Goal: Feedback & Contribution: Leave review/rating

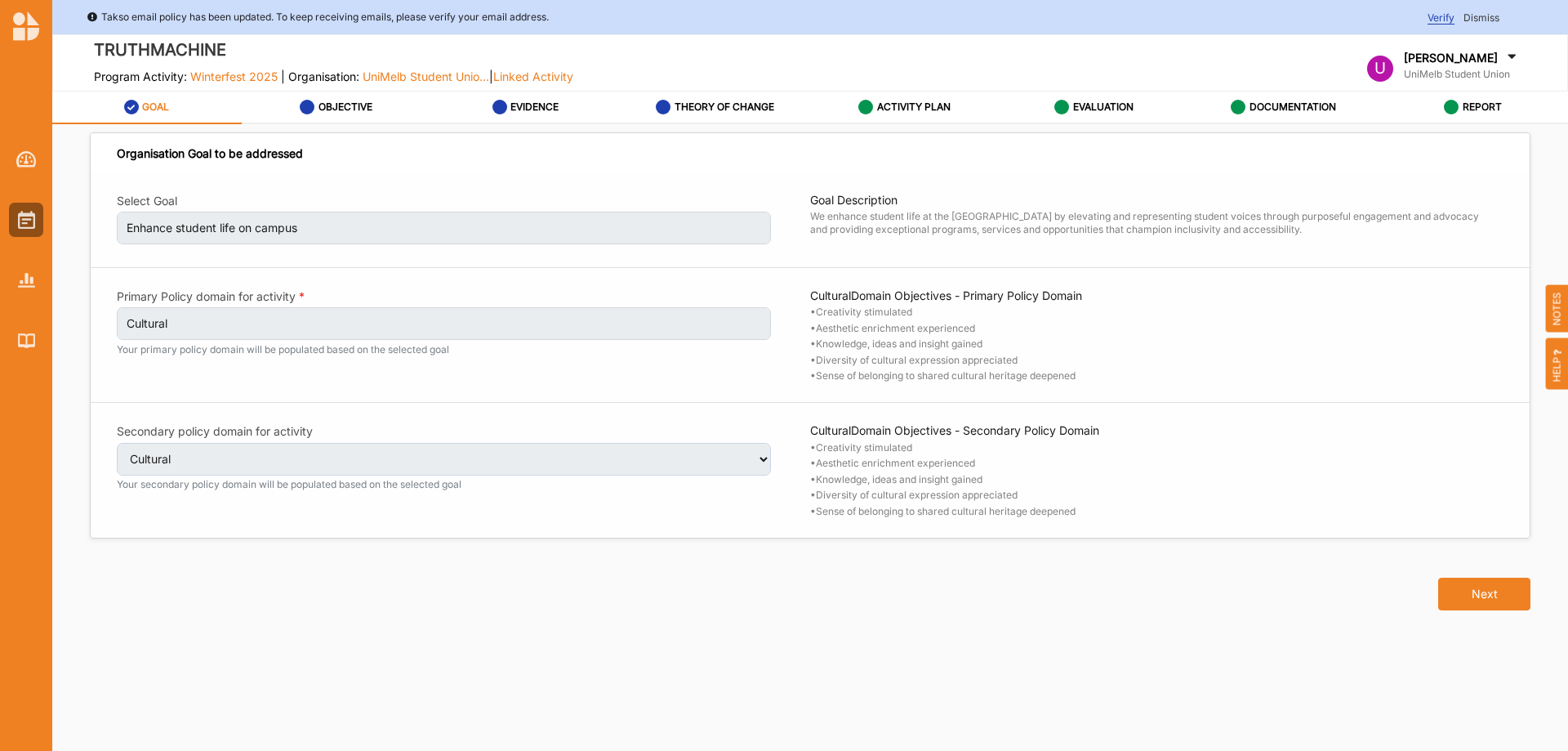
select select "1"
click at [1070, 101] on div "EVALUATION" at bounding box center [1094, 107] width 79 height 30
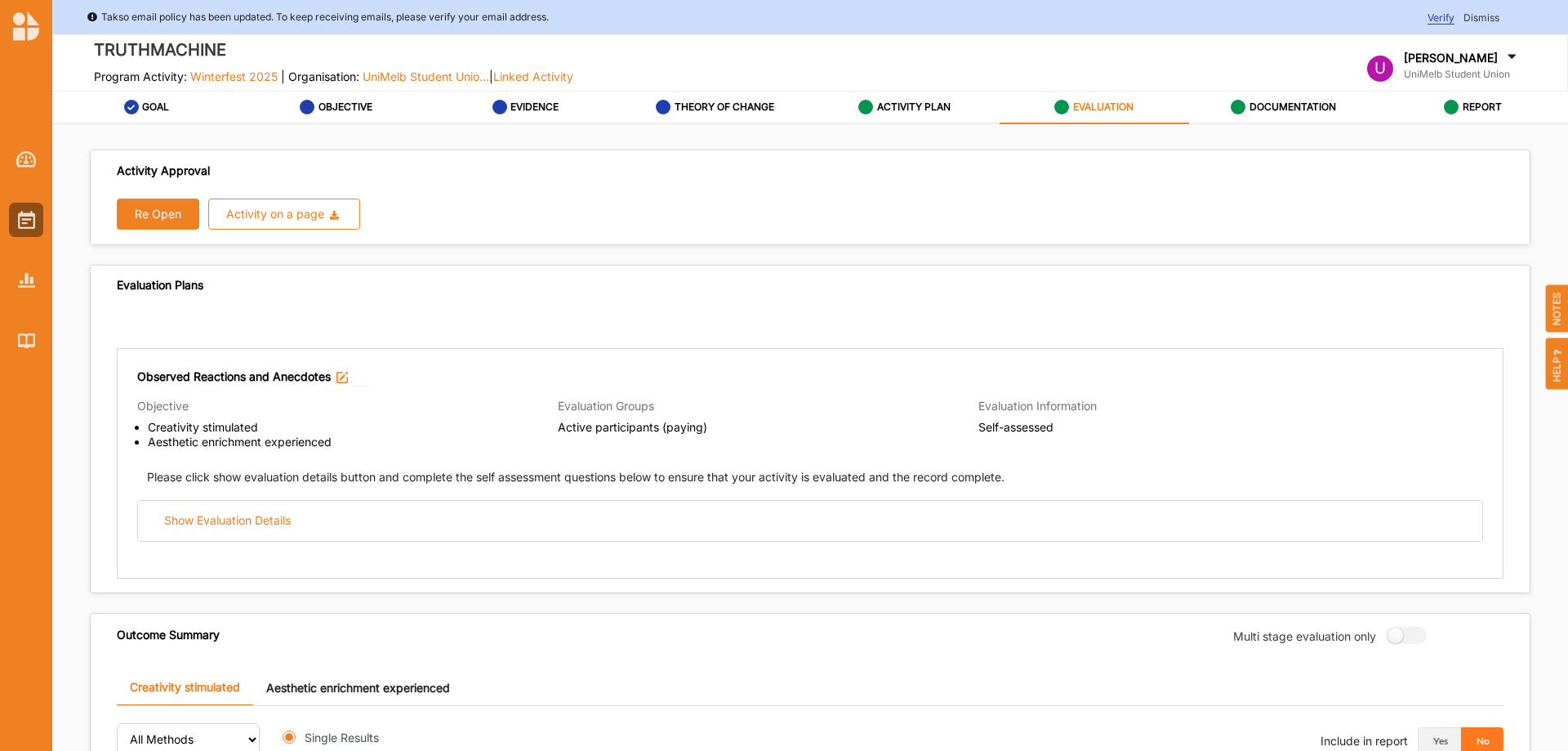
radio input "true"
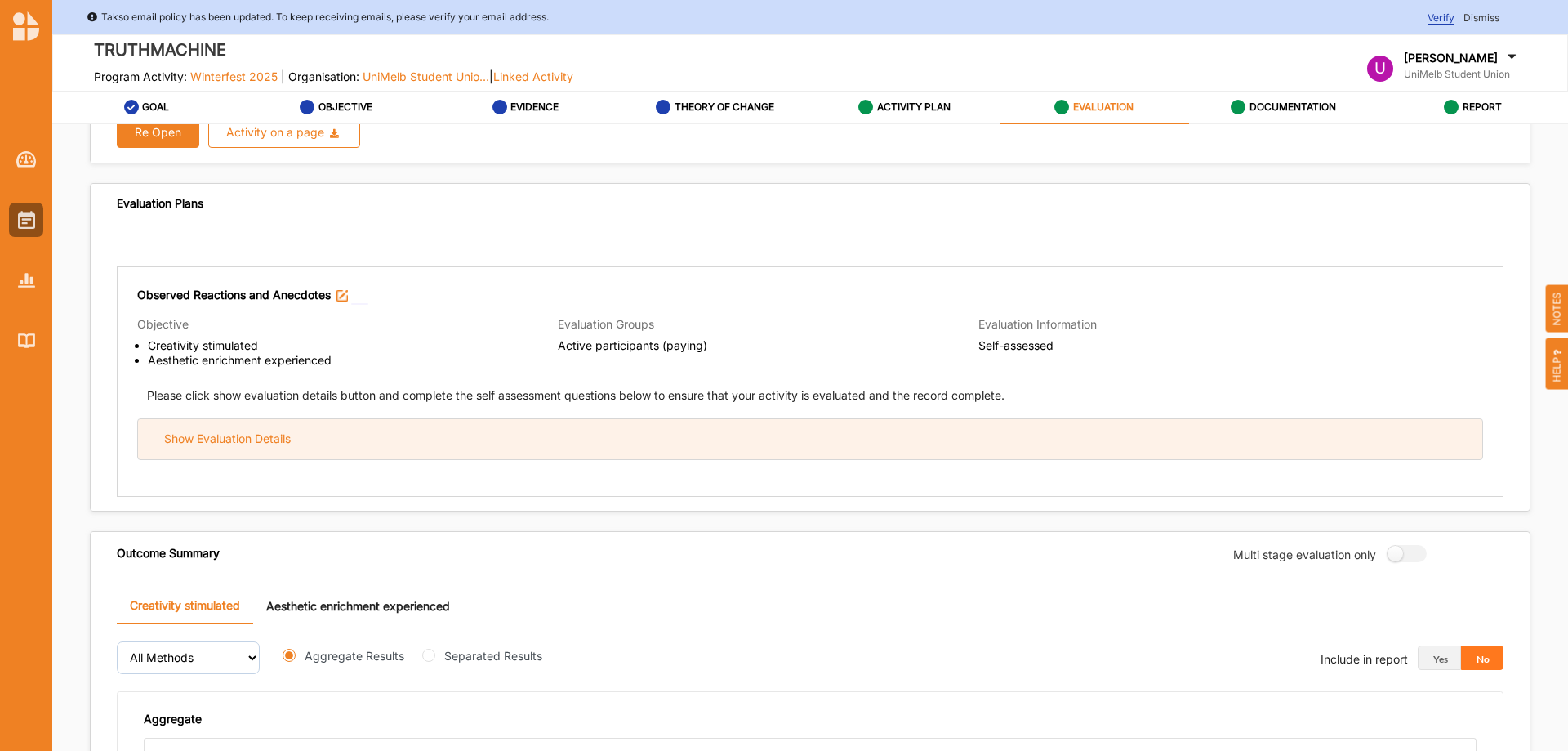
click at [569, 446] on div "Show Evaluation Details" at bounding box center [810, 439] width 1345 height 40
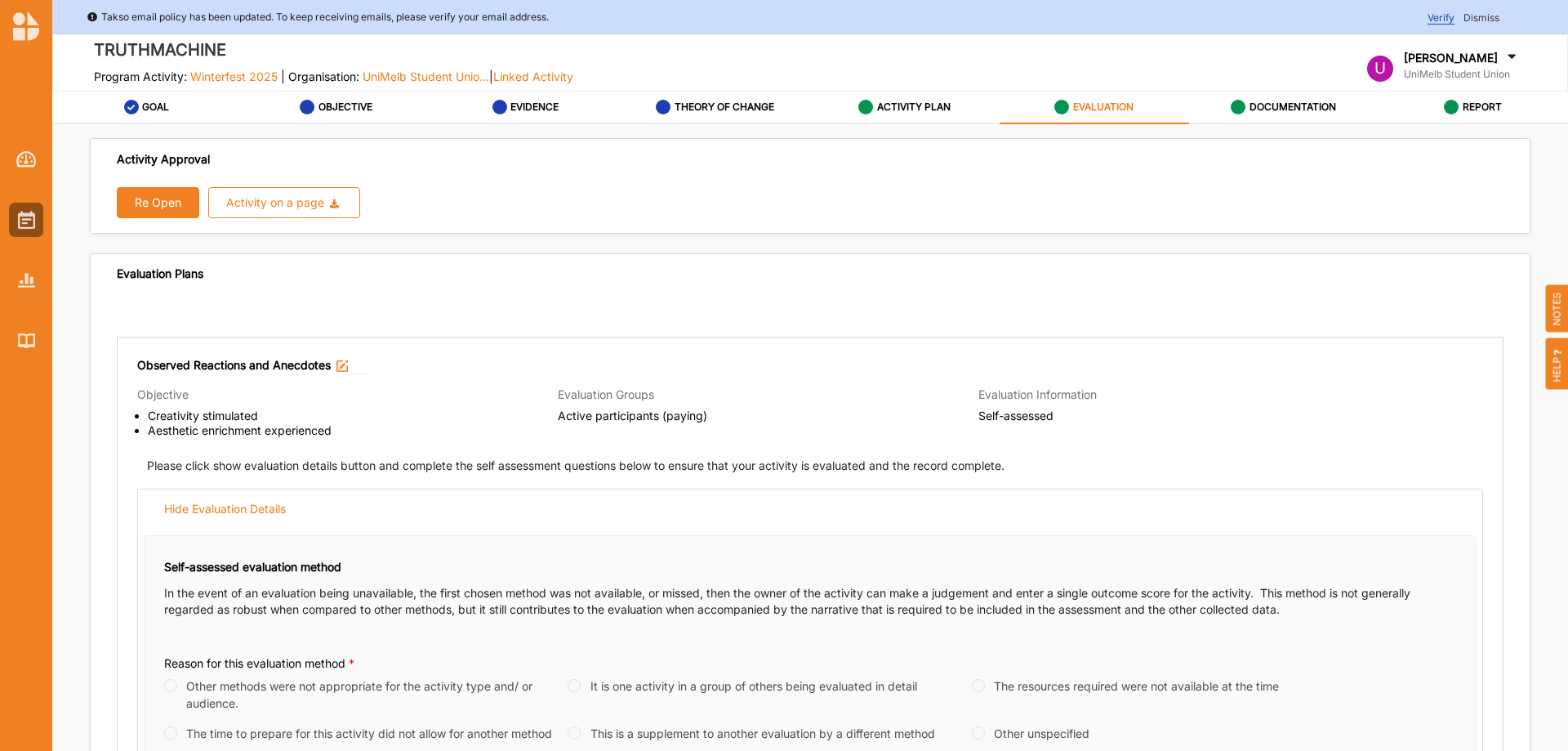
scroll to position [0, 0]
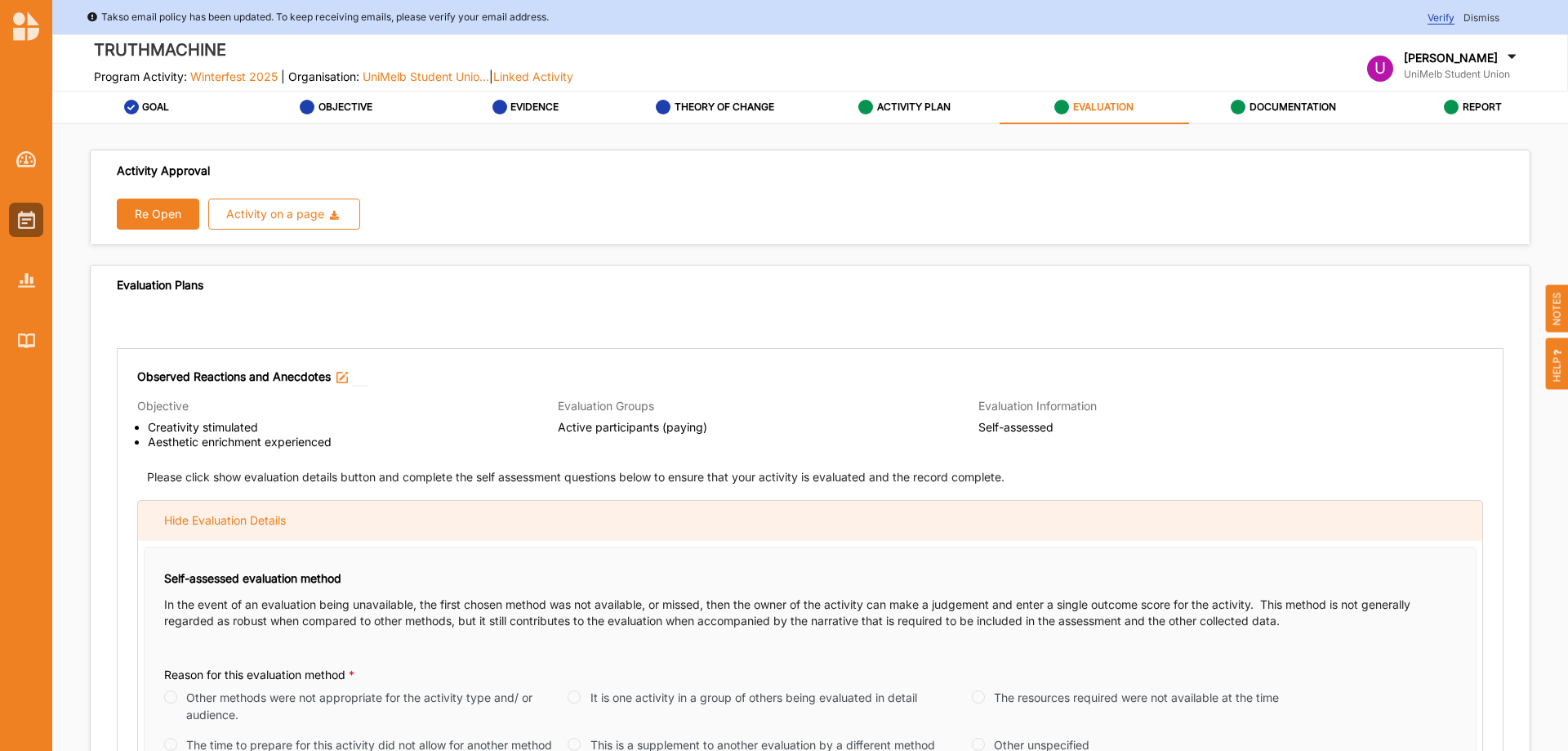
click at [438, 527] on div "Hide Evaluation Details" at bounding box center [810, 520] width 1345 height 40
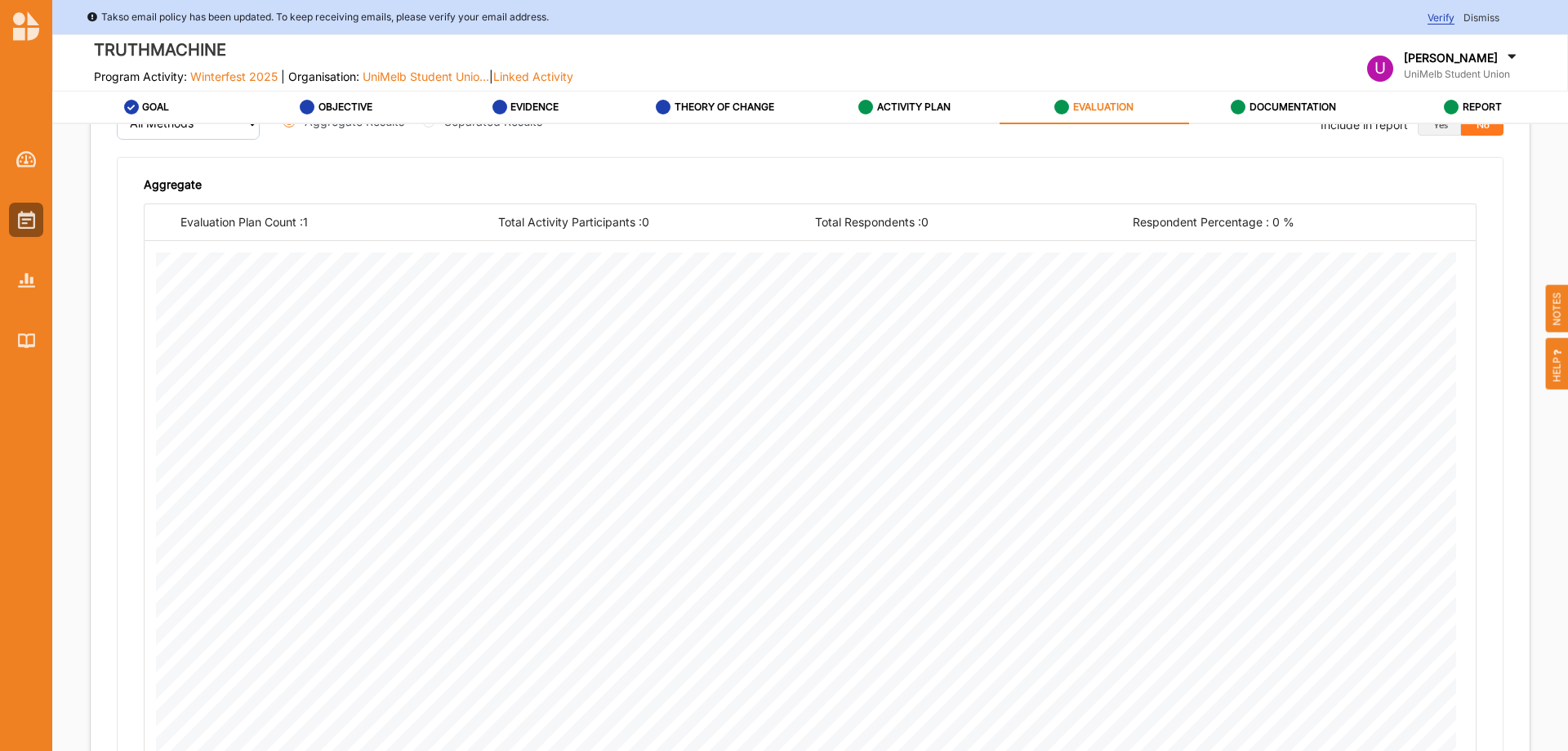
scroll to position [434, 0]
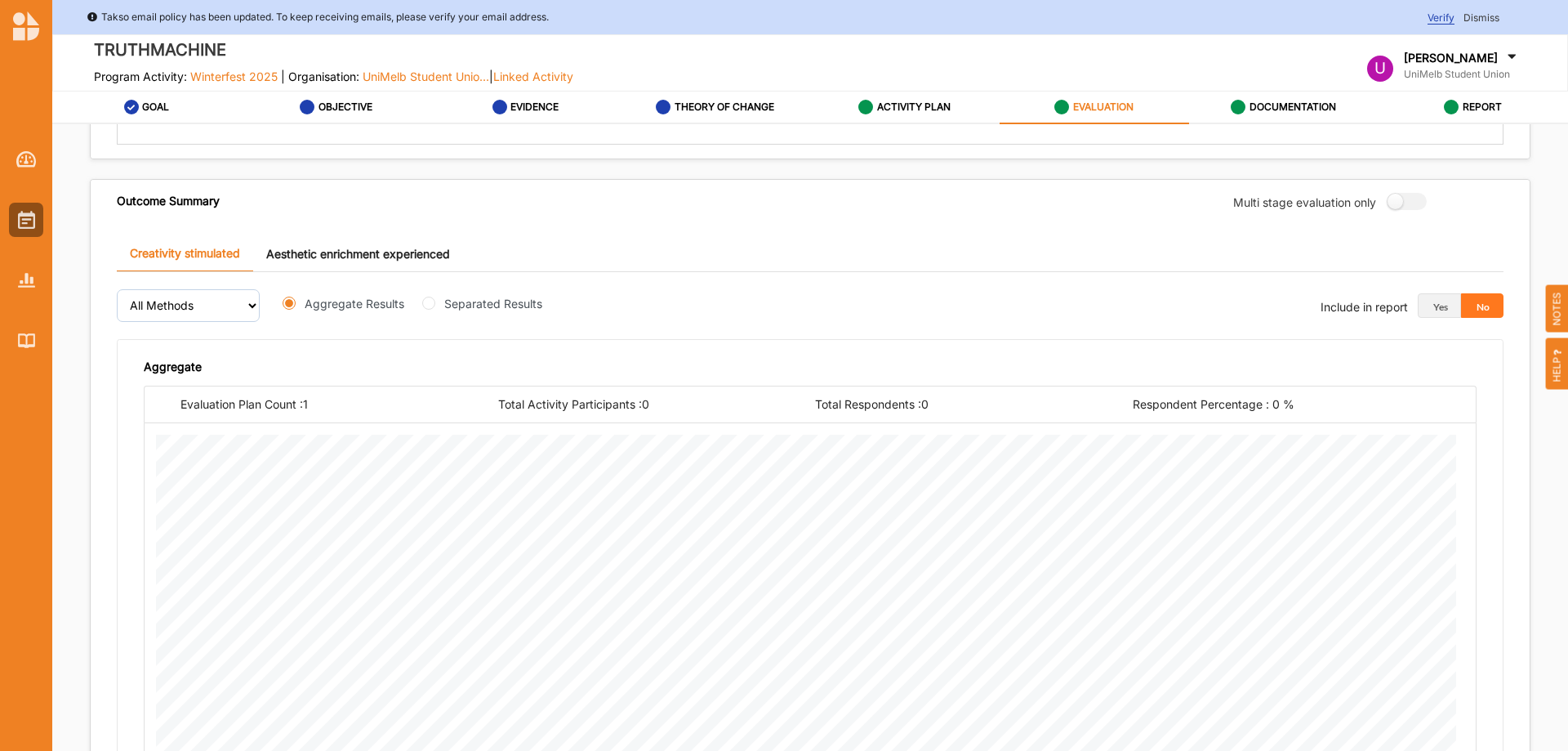
click at [1476, 304] on button "No" at bounding box center [1483, 306] width 43 height 25
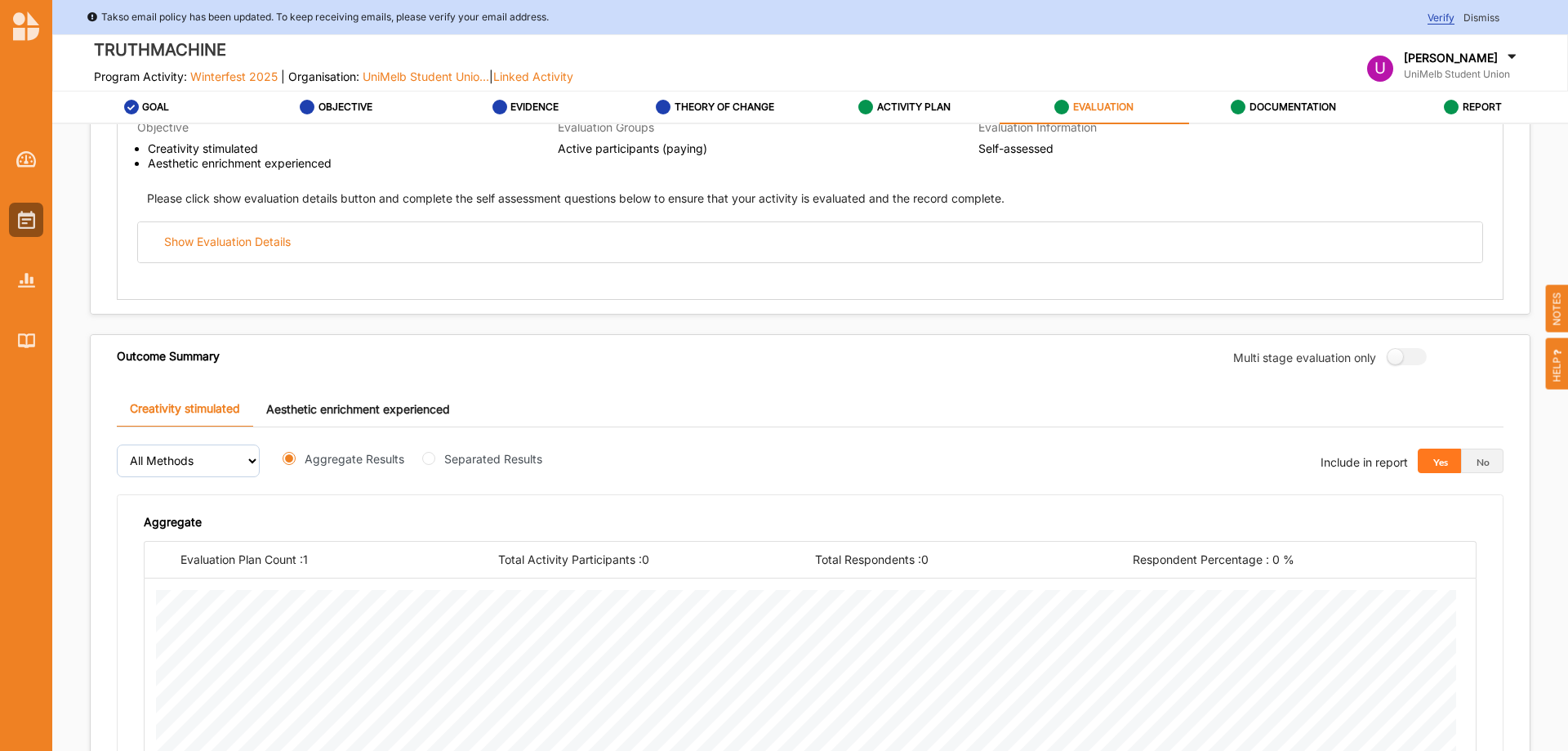
scroll to position [0, 0]
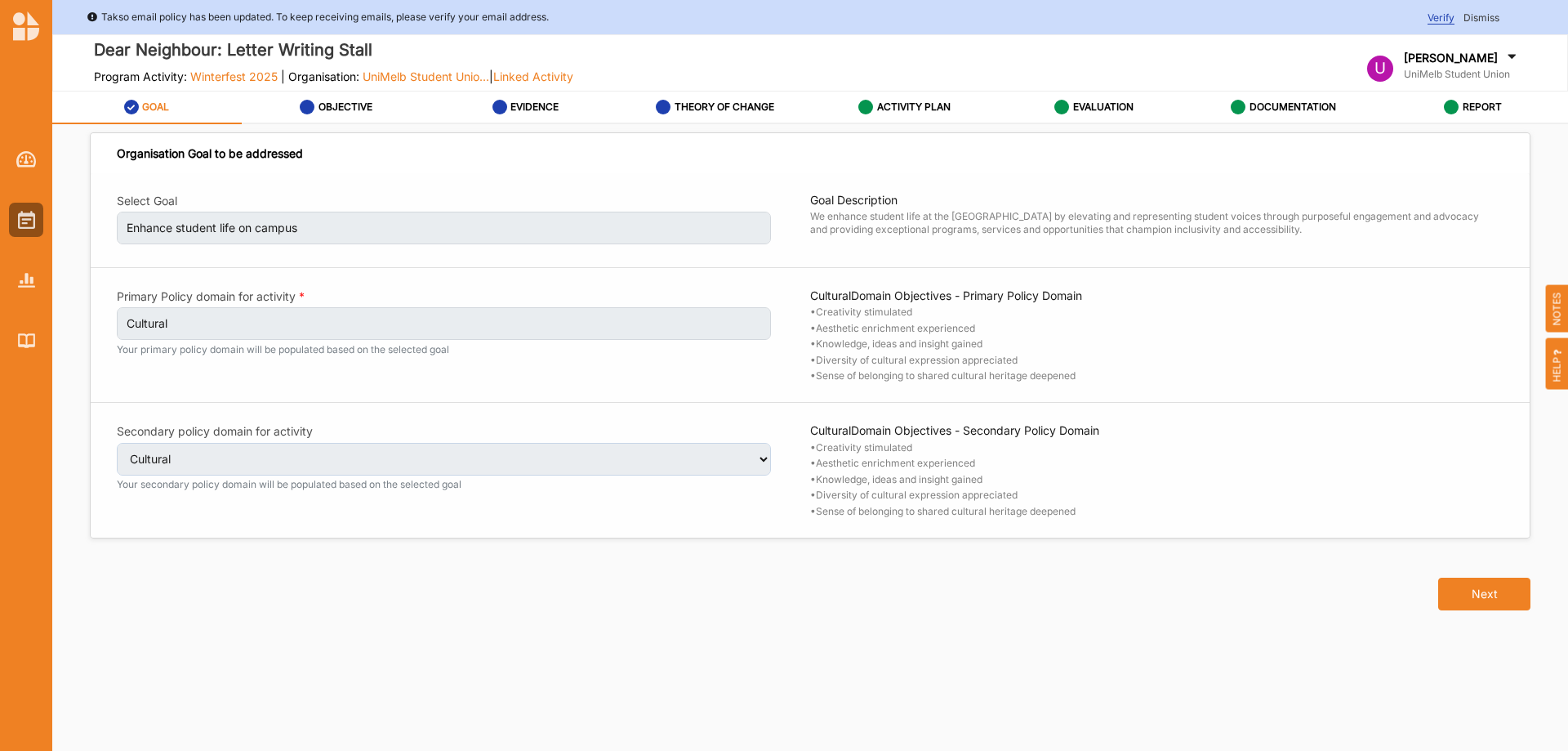
select select "1"
click at [1124, 103] on label "EVALUATION" at bounding box center [1103, 107] width 60 height 13
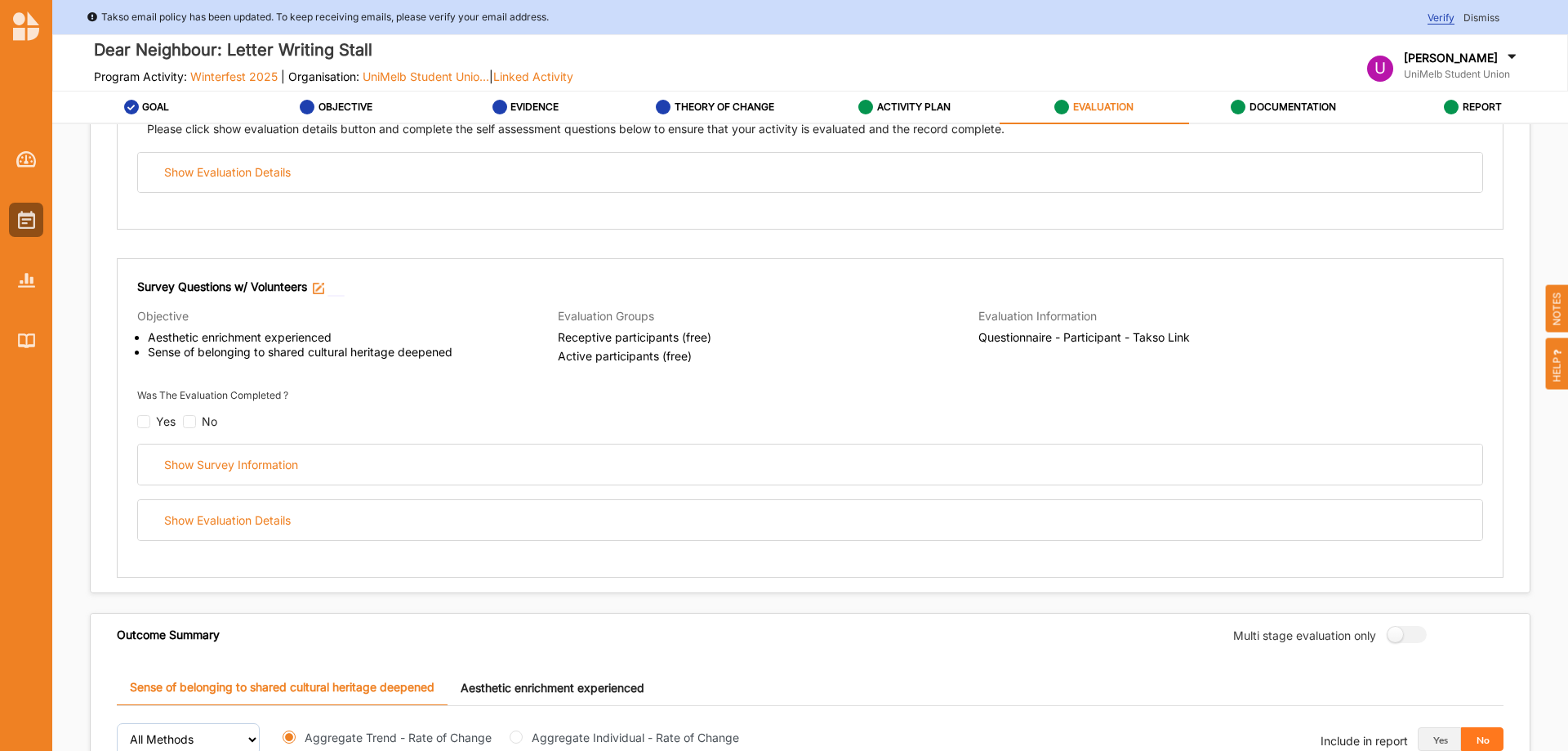
scroll to position [327, 0]
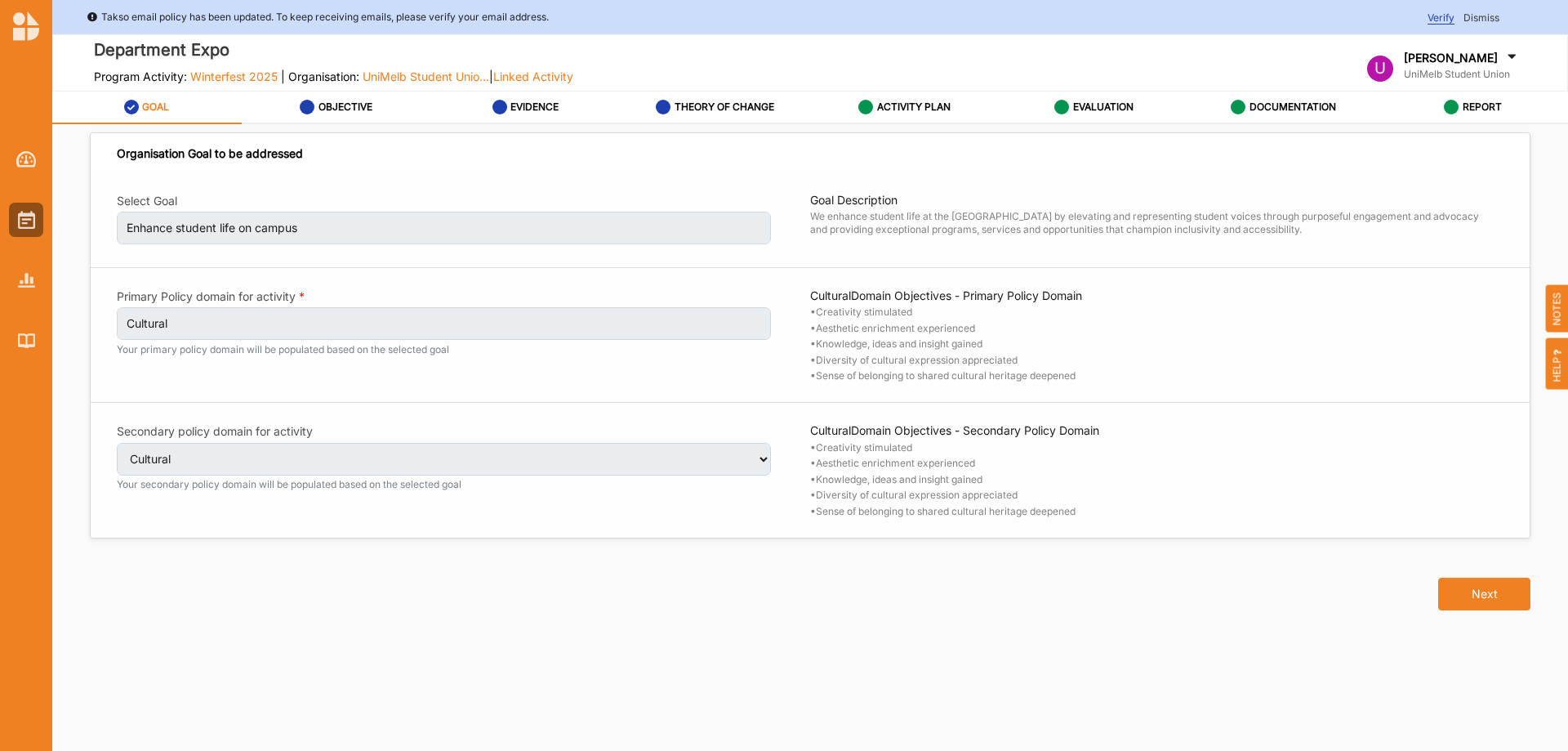
select select "1"
click at [1119, 103] on label "EVALUATION" at bounding box center [1103, 107] width 60 height 13
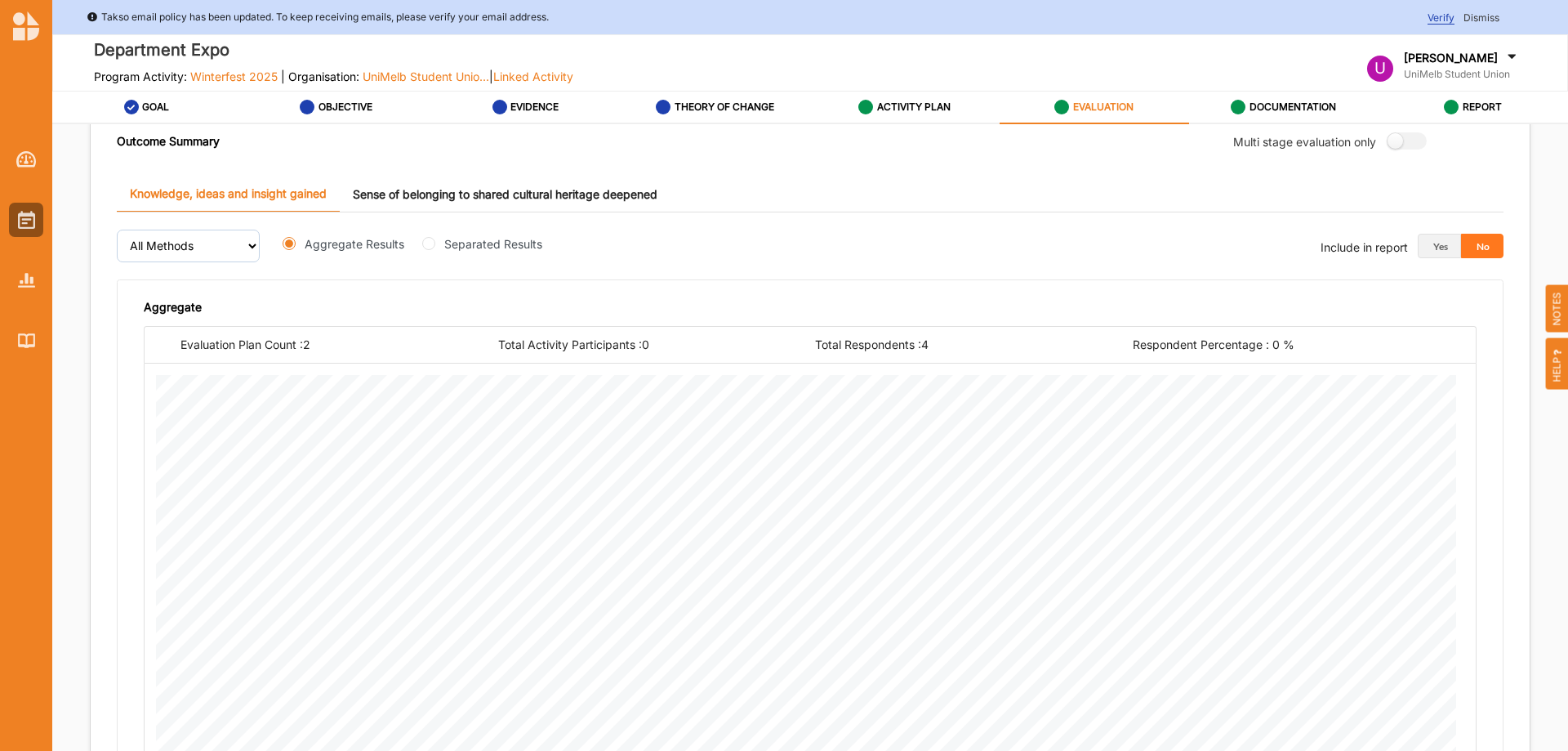
scroll to position [782, 0]
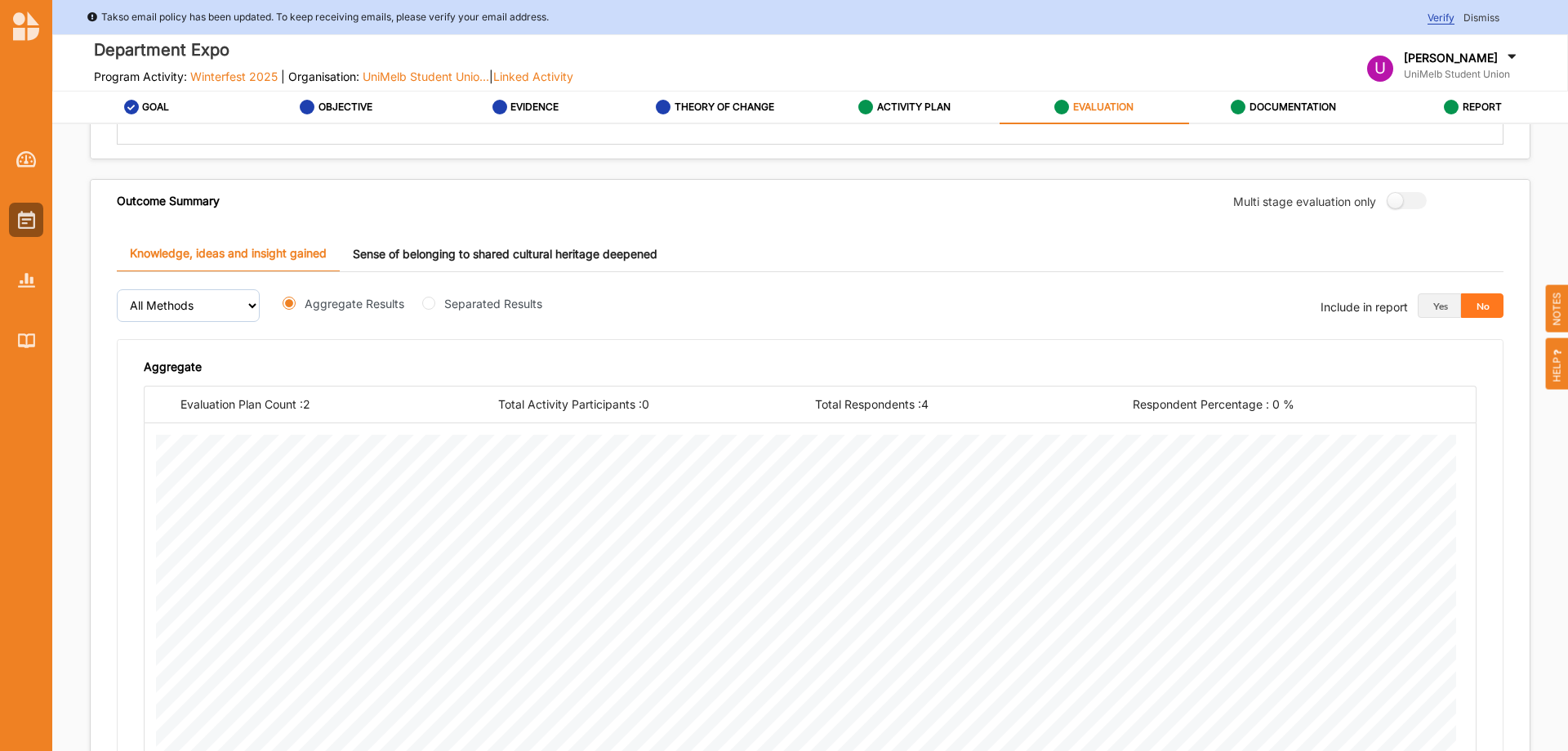
click at [523, 250] on link "Sense of belonging to shared cultural heritage deepened" at bounding box center [505, 254] width 331 height 35
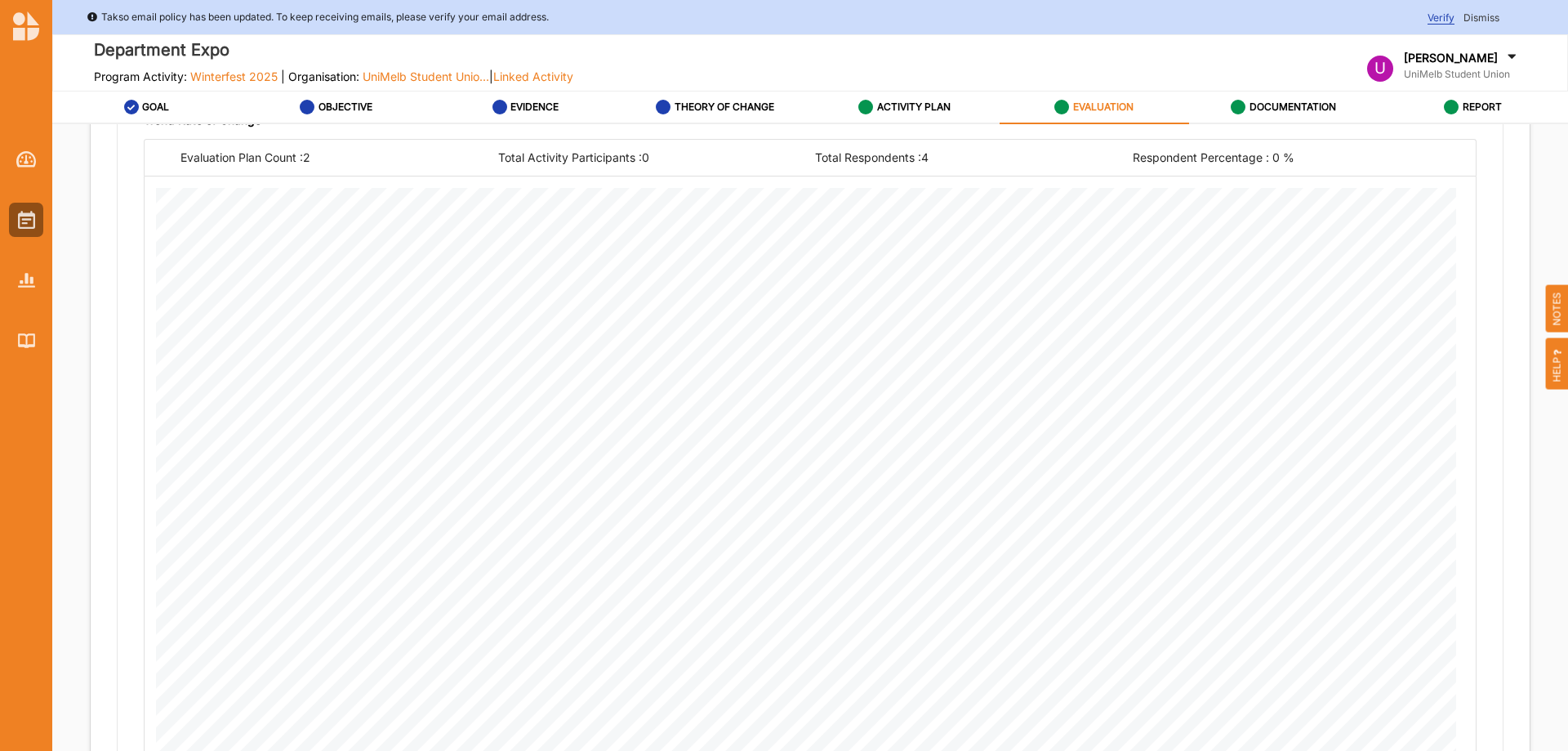
scroll to position [945, 0]
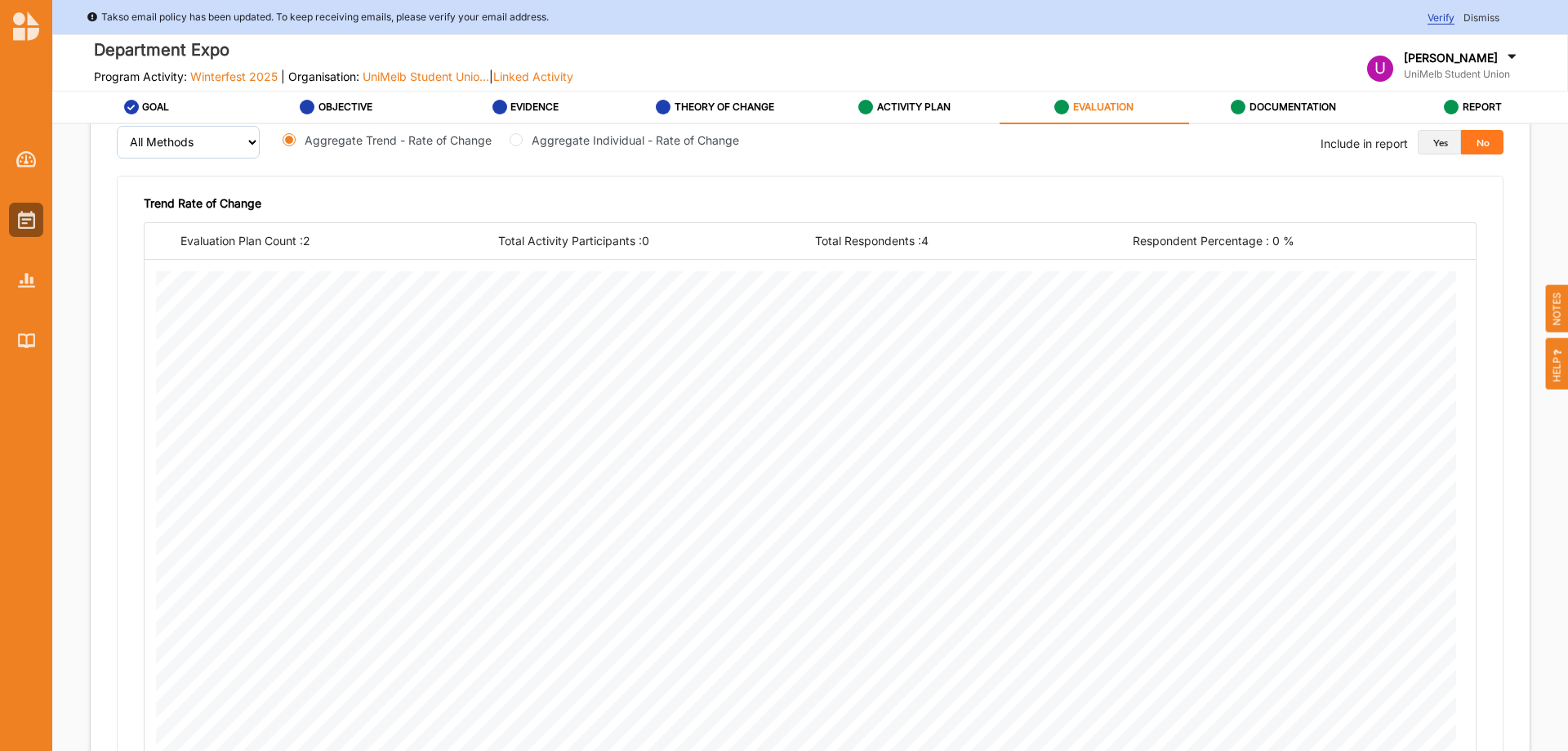
click at [1441, 140] on button "Yes" at bounding box center [1440, 142] width 43 height 25
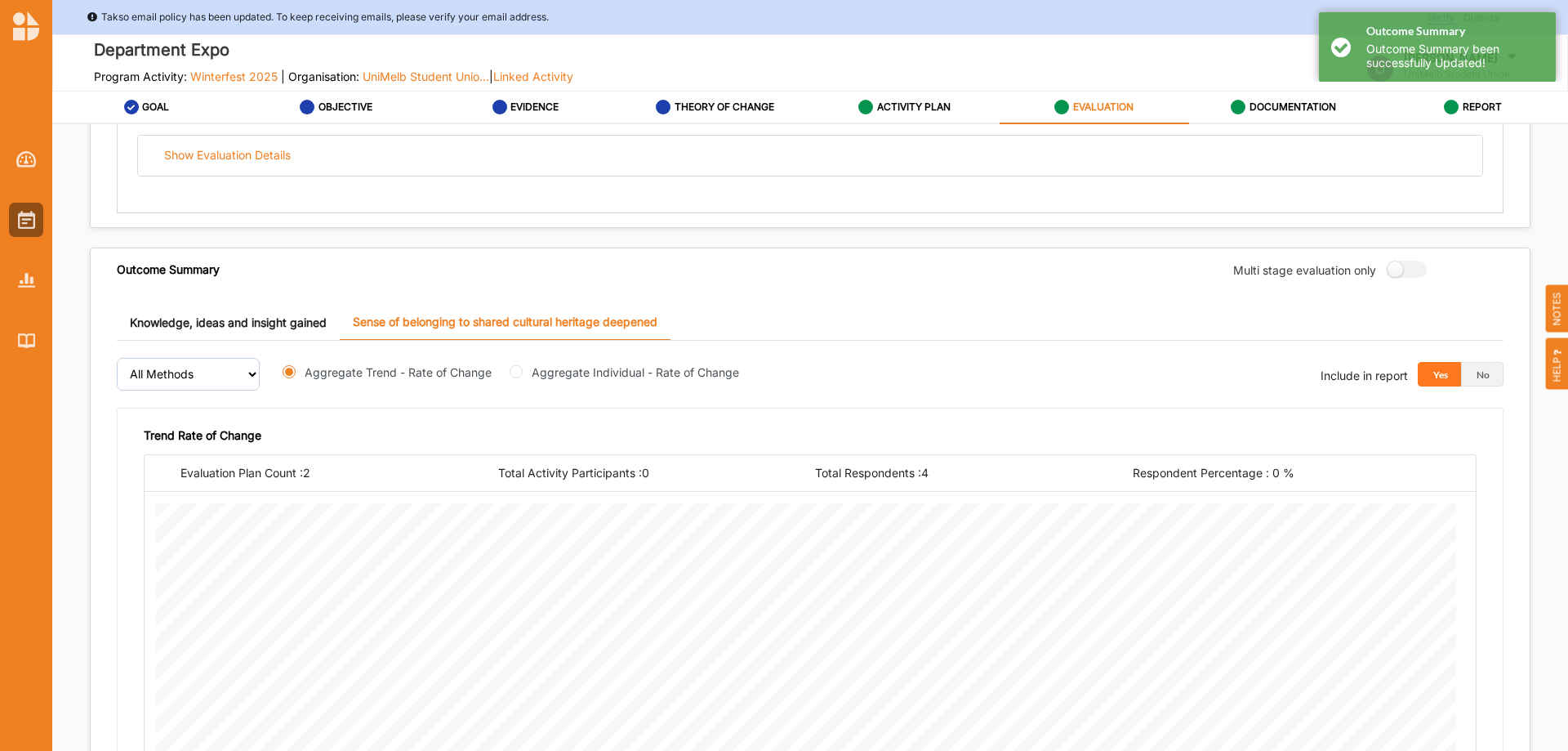
scroll to position [619, 0]
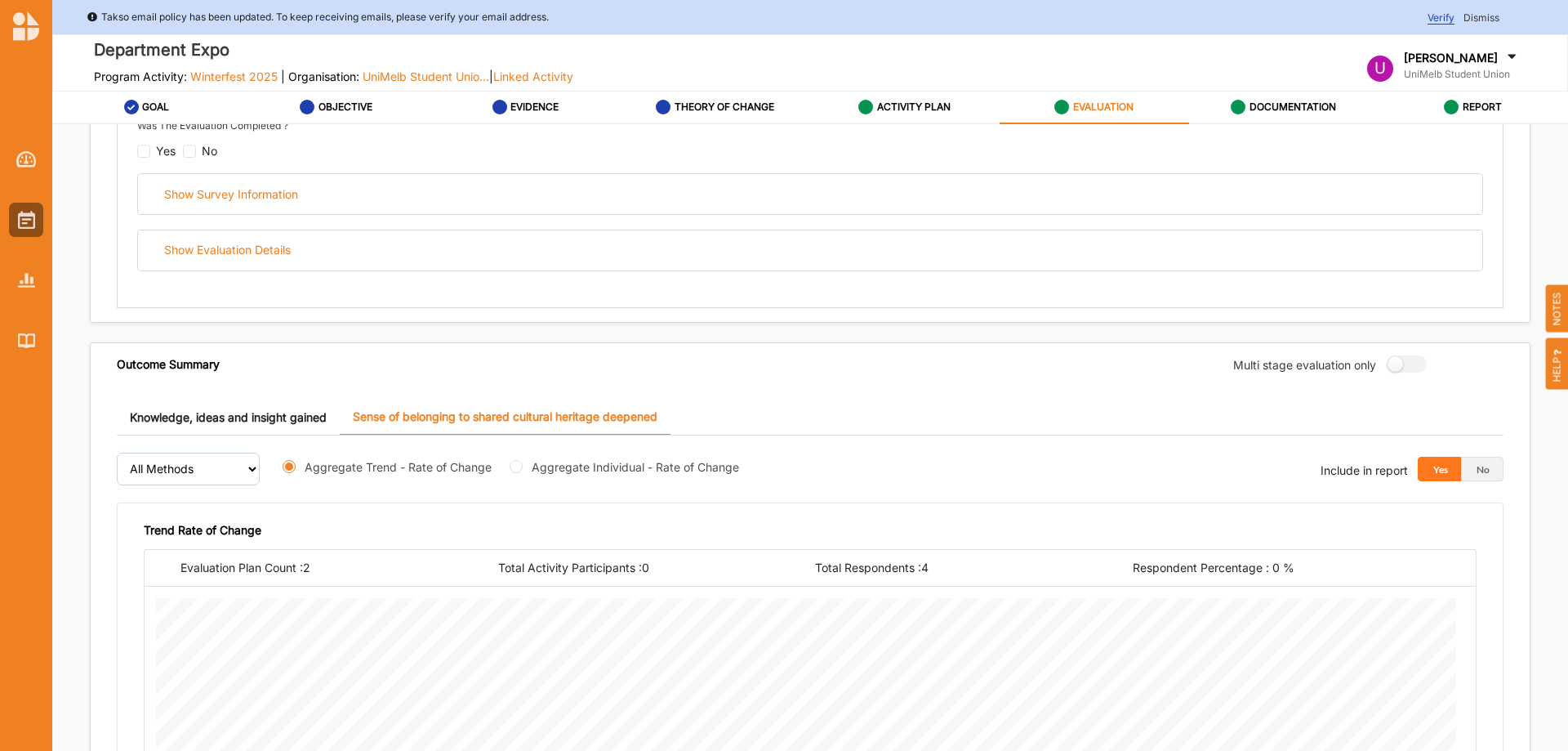
click at [243, 414] on link "Knowledge, ideas and insight gained" at bounding box center [227, 418] width 223 height 35
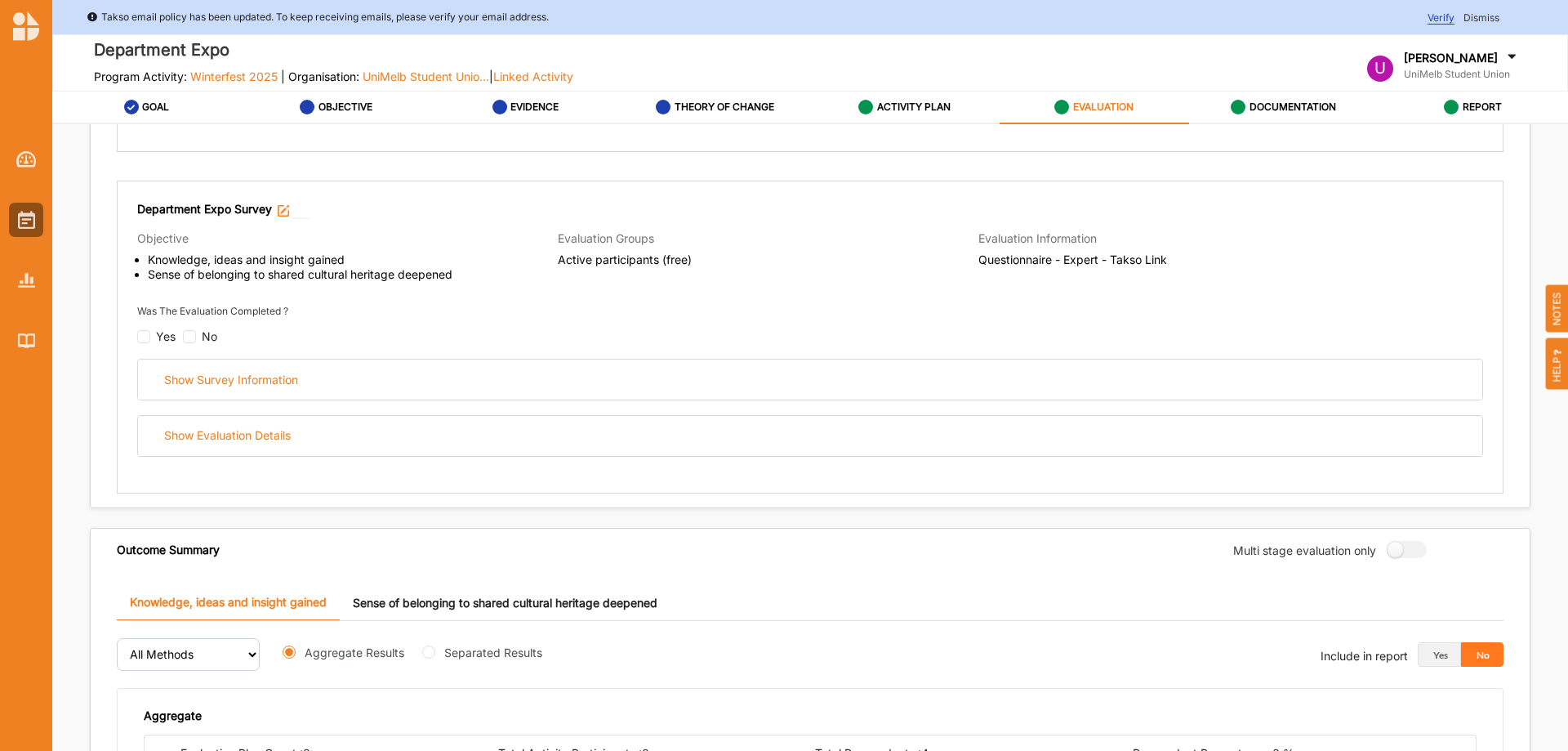
scroll to position [292, 0]
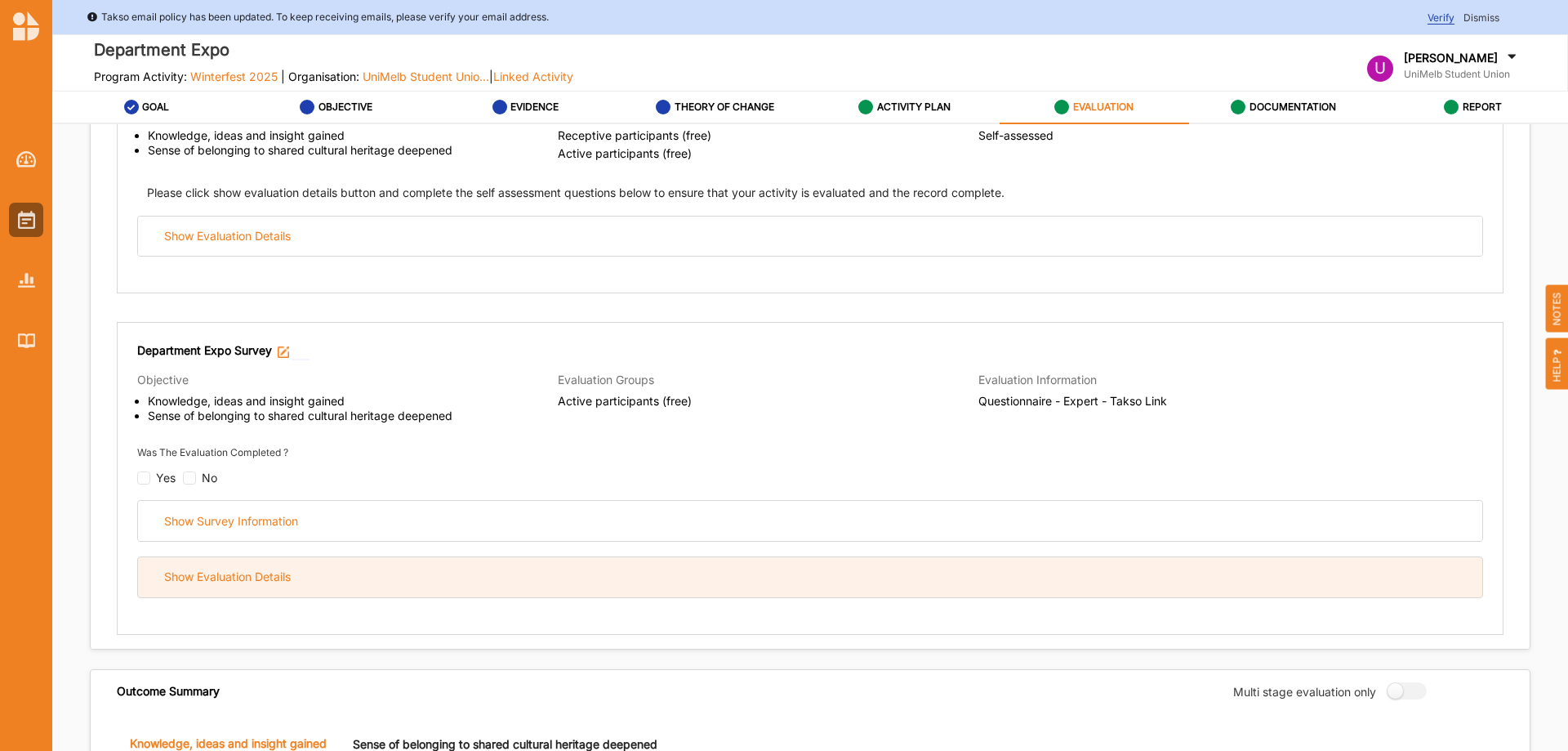
click at [256, 583] on div "Show Evaluation Details" at bounding box center [227, 577] width 127 height 15
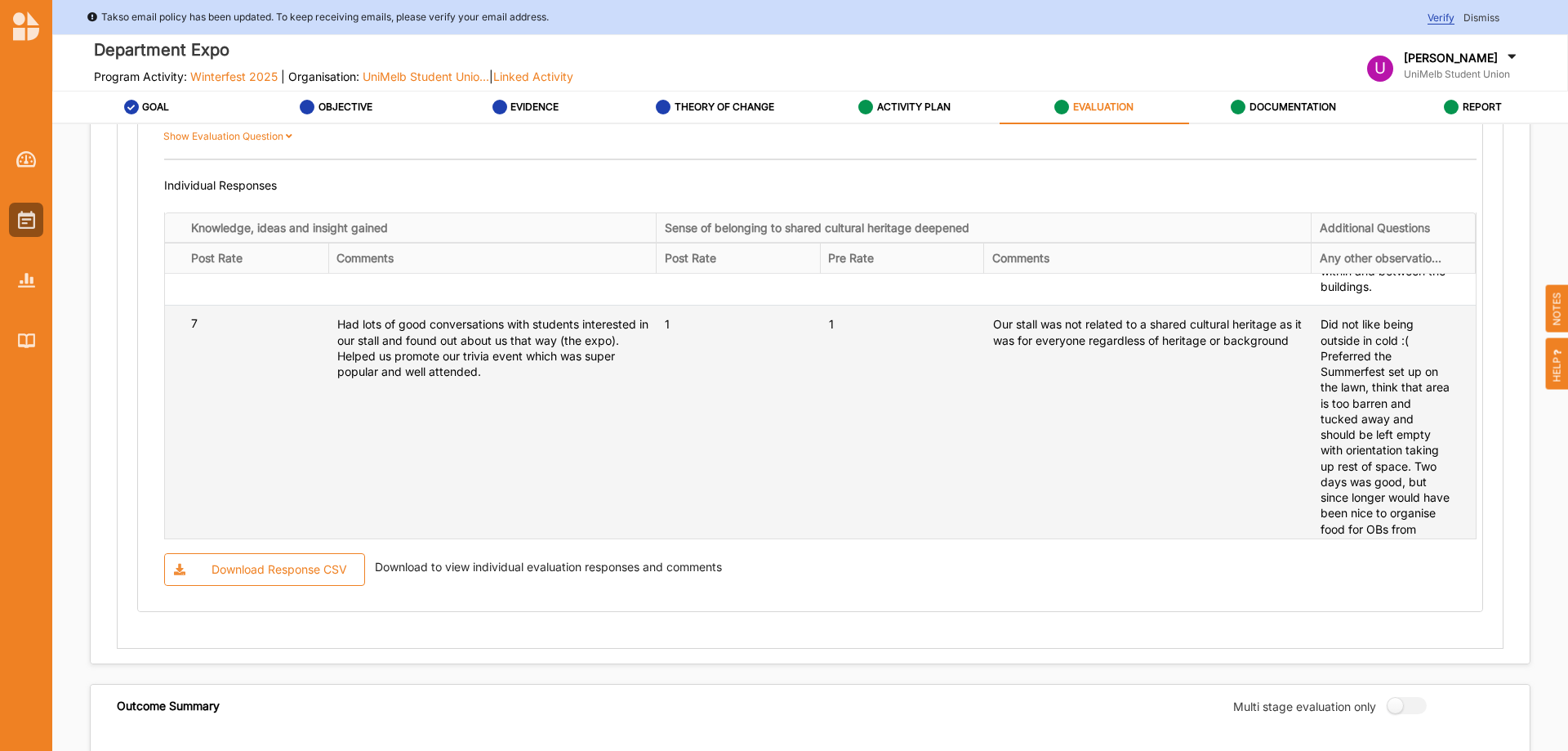
scroll to position [654, 0]
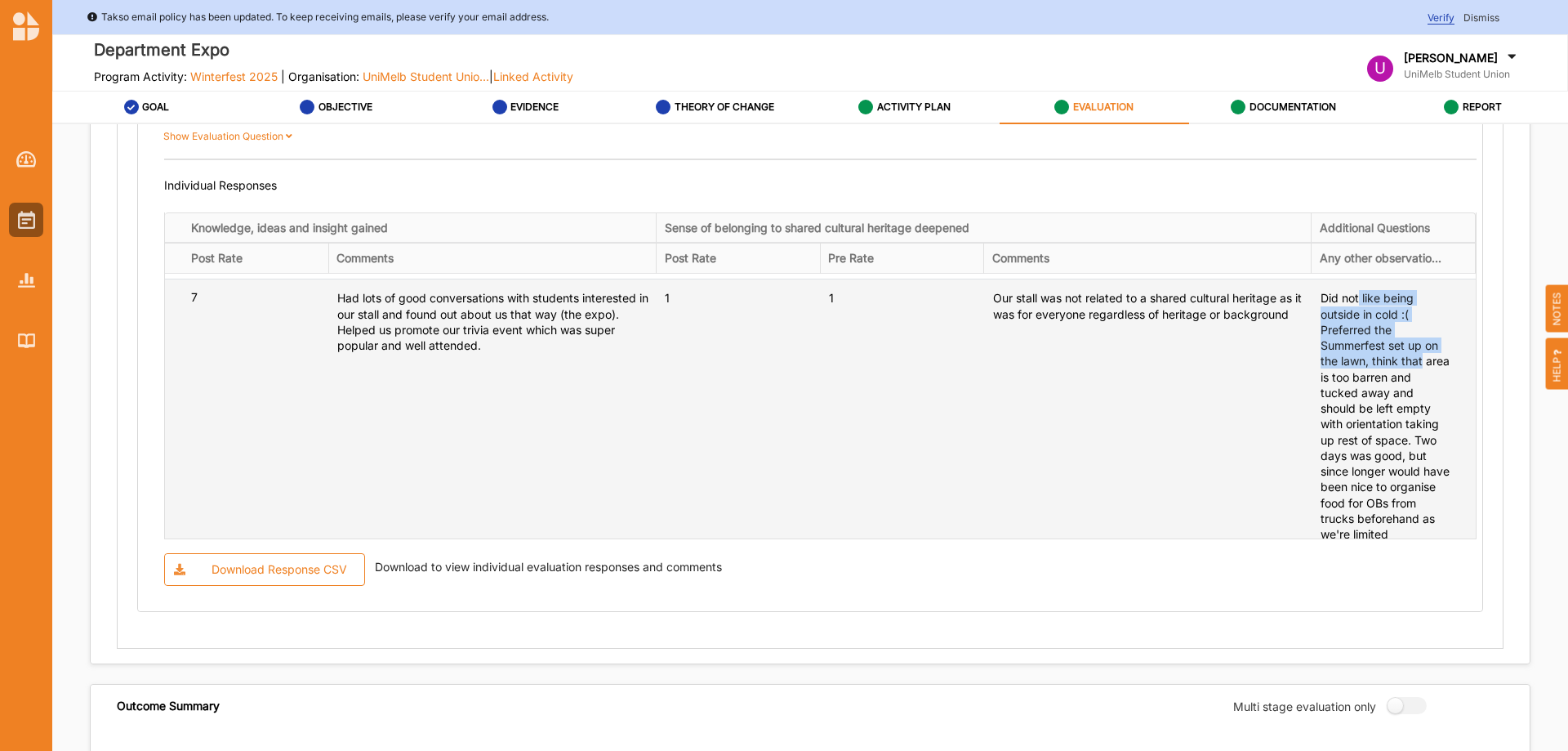
drag, startPoint x: 1345, startPoint y: 333, endPoint x: 1422, endPoint y: 393, distance: 97.6
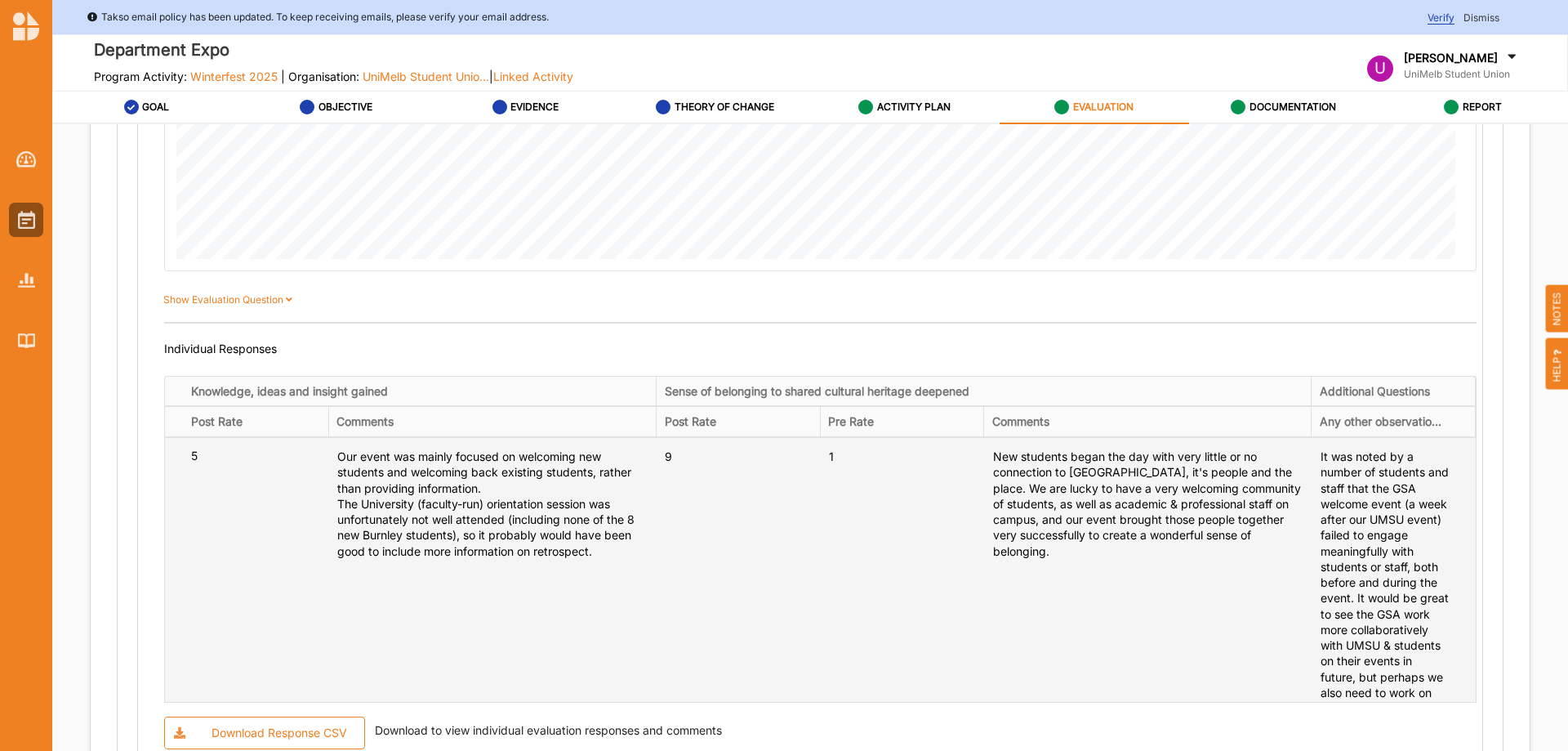
scroll to position [0, 0]
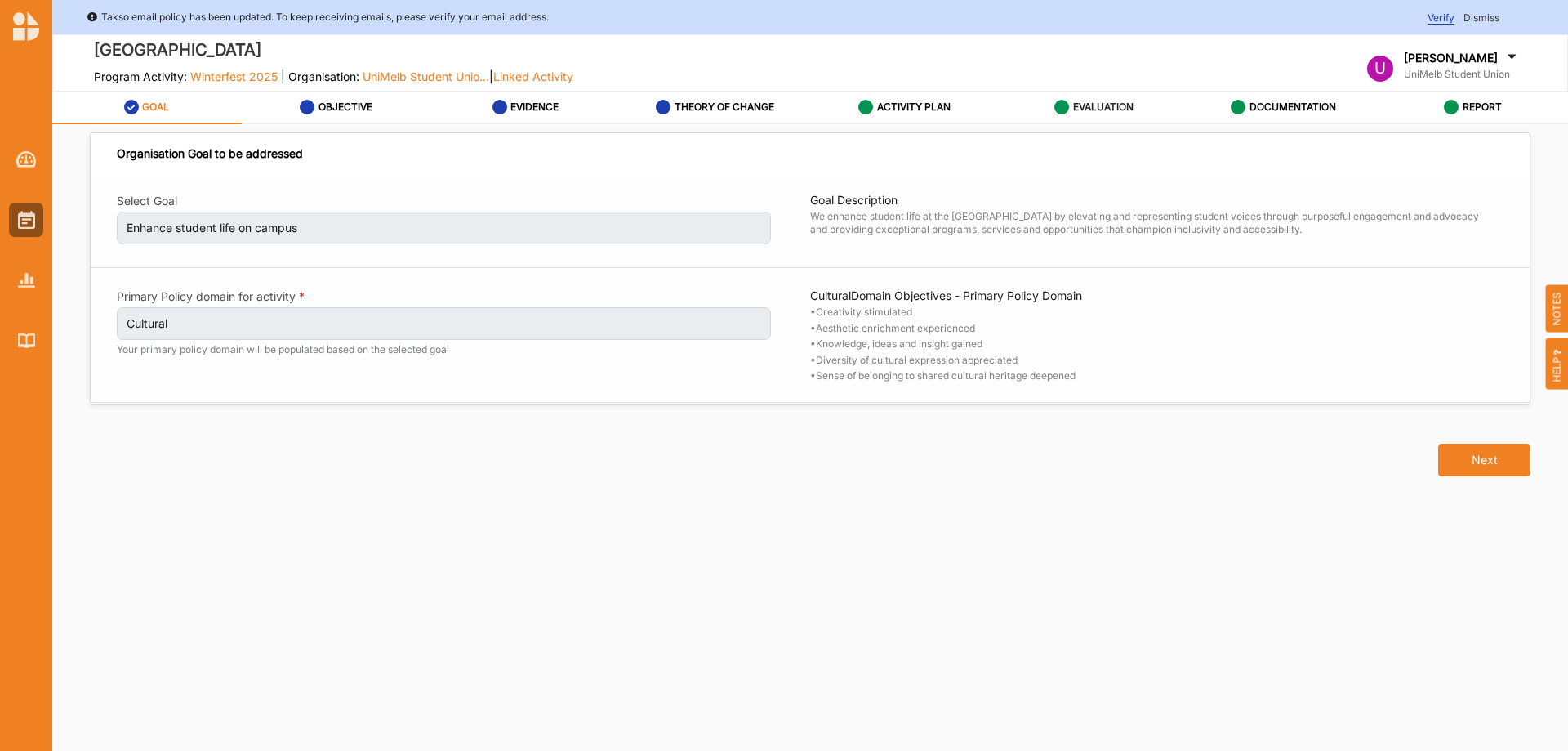
click at [1116, 103] on label "EVALUATION" at bounding box center [1103, 107] width 60 height 13
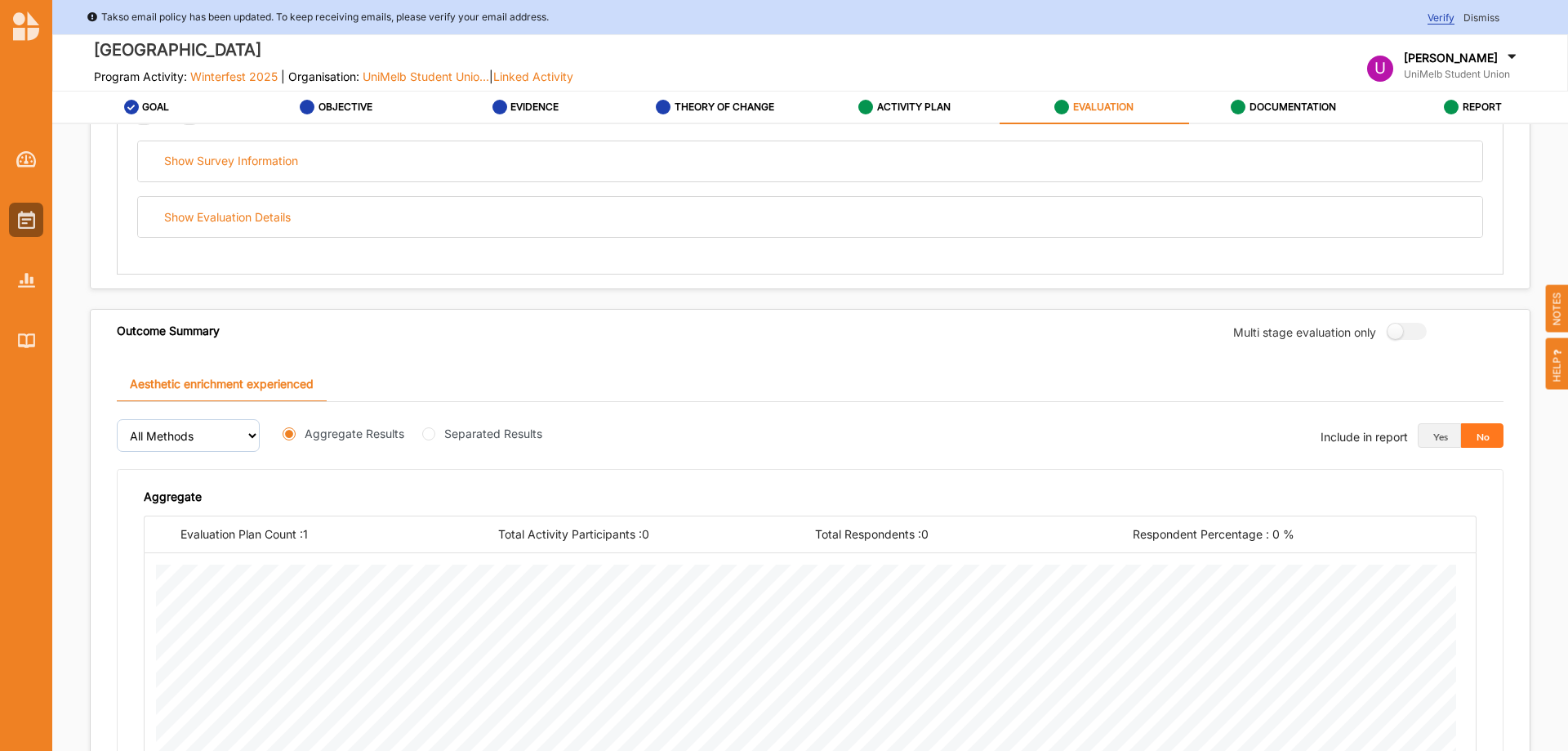
scroll to position [475, 0]
